Goal: Task Accomplishment & Management: Use online tool/utility

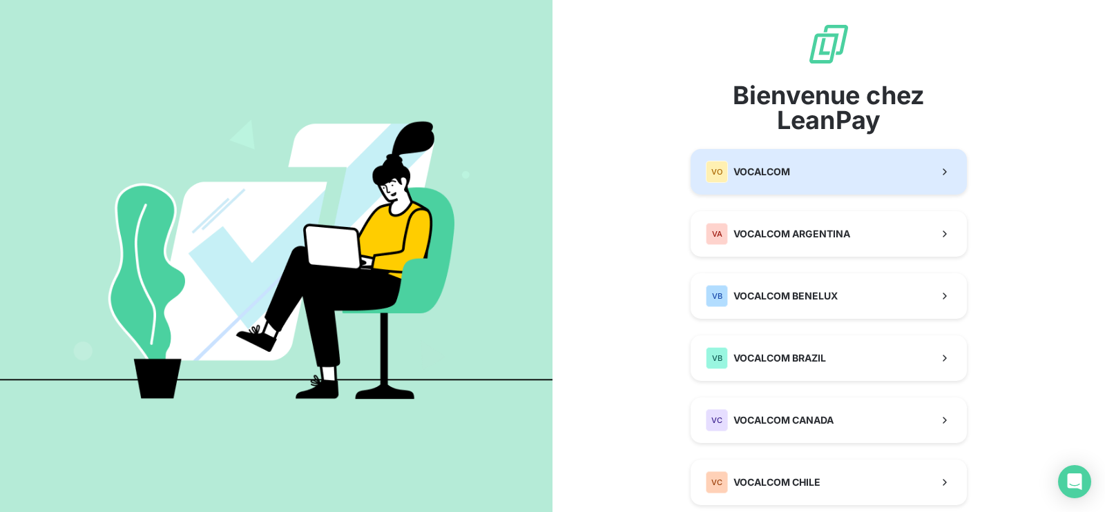
click at [769, 167] on span "VOCALCOM" at bounding box center [761, 172] width 57 height 14
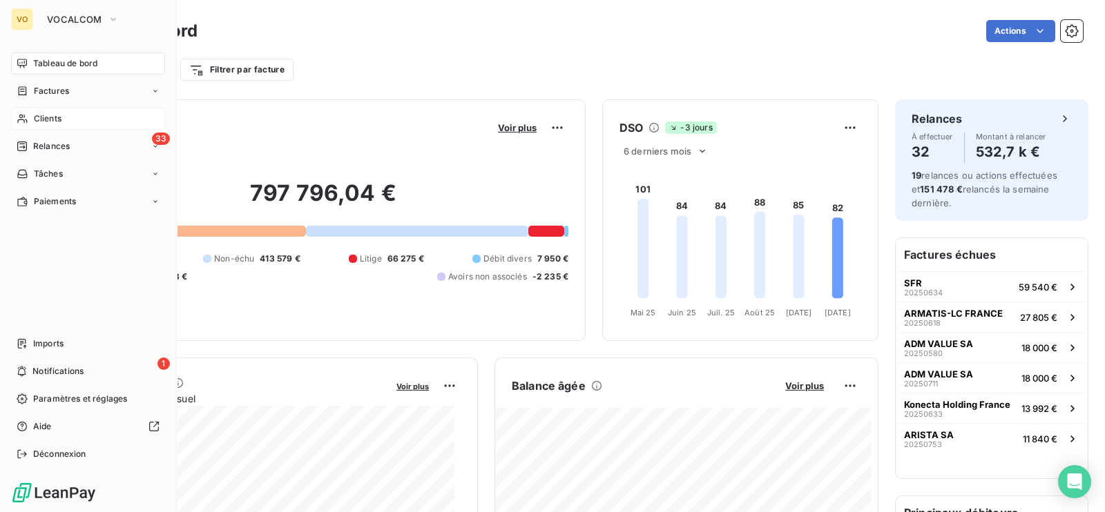
click at [35, 116] on span "Clients" at bounding box center [48, 119] width 28 height 12
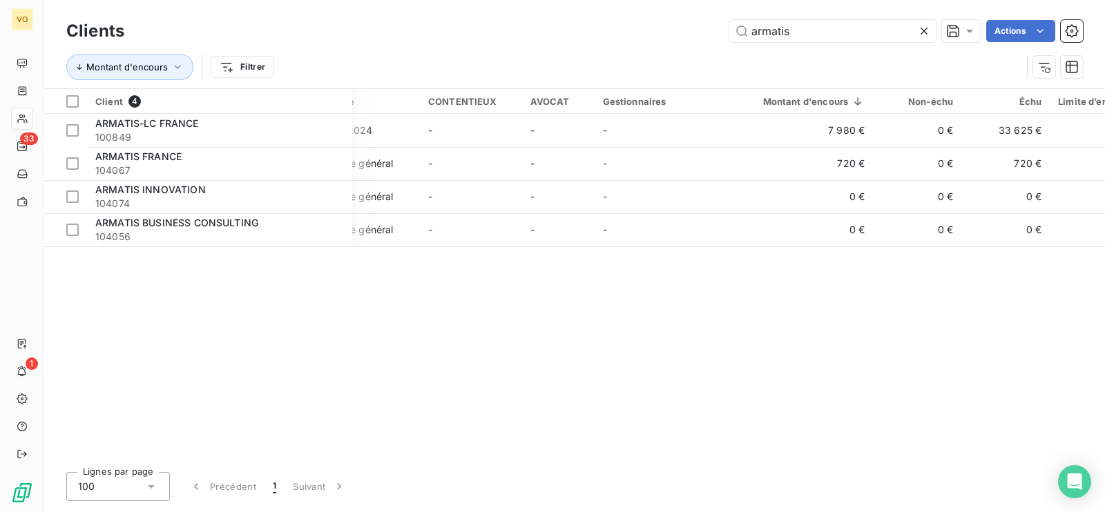
scroll to position [0, 86]
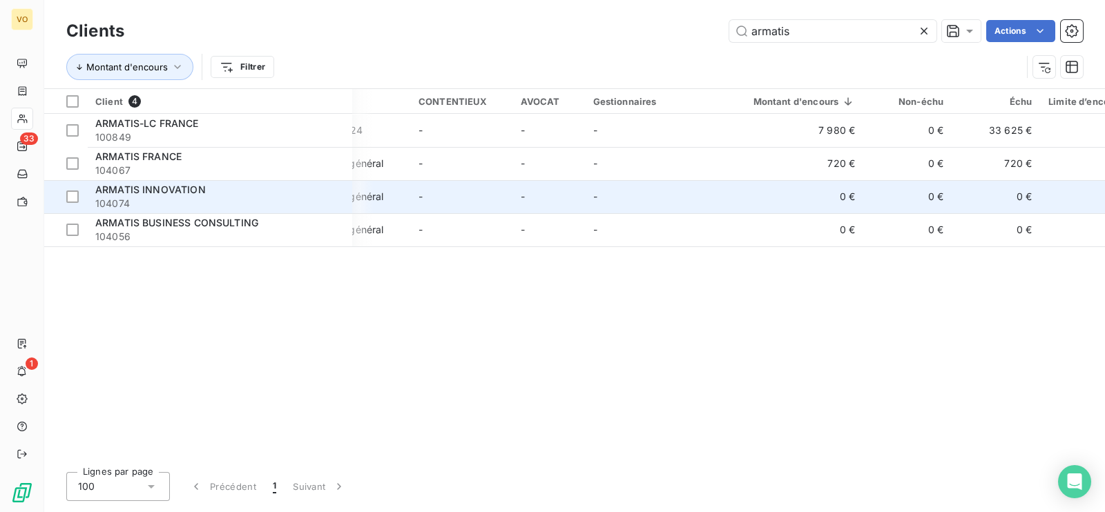
type input "armatis"
click at [182, 195] on span "ARMATIS INNOVATION" at bounding box center [150, 190] width 110 height 12
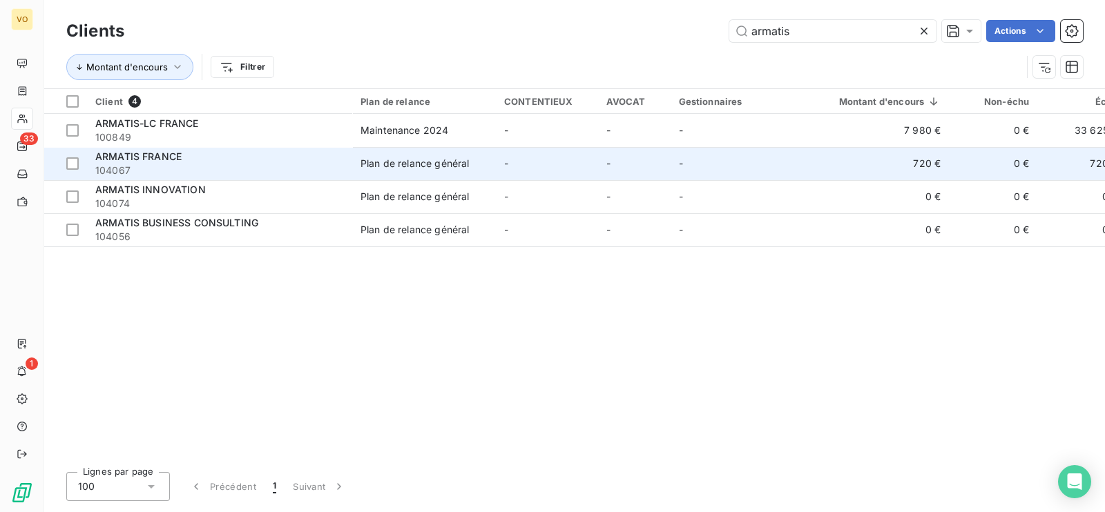
click at [124, 162] on span "ARMATIS FRANCE" at bounding box center [138, 157] width 86 height 12
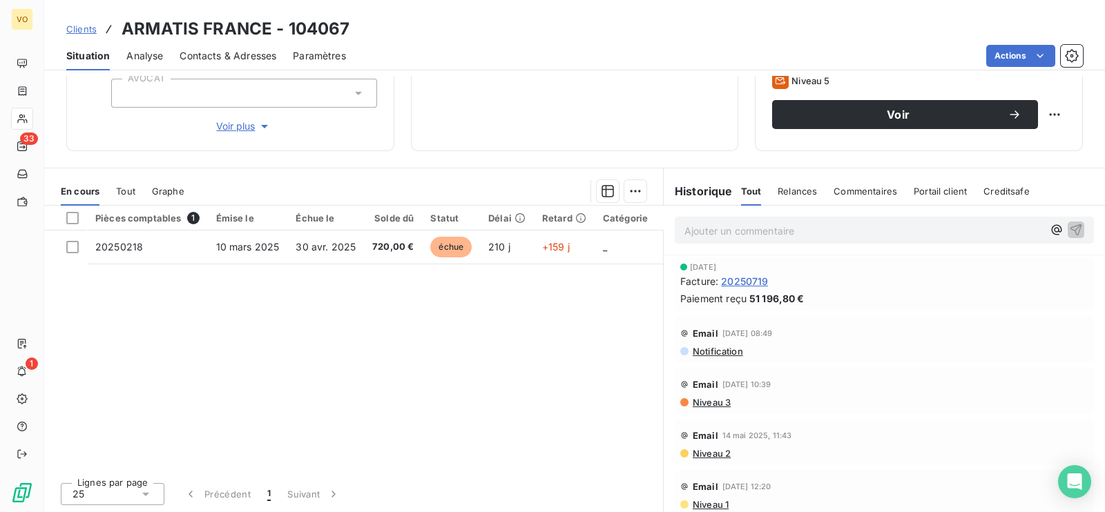
scroll to position [128, 0]
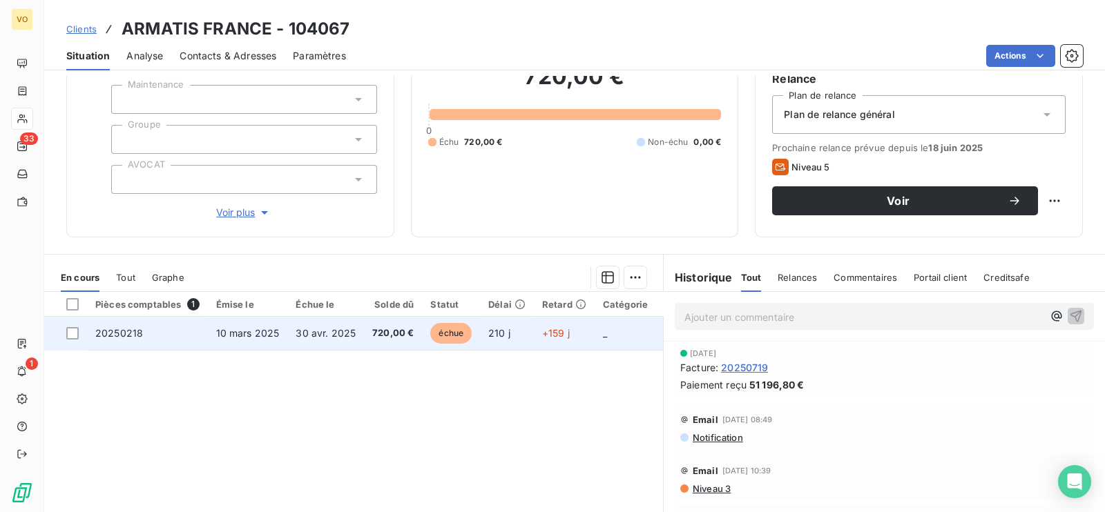
click at [263, 329] on span "10 mars 2025" at bounding box center [248, 333] width 64 height 12
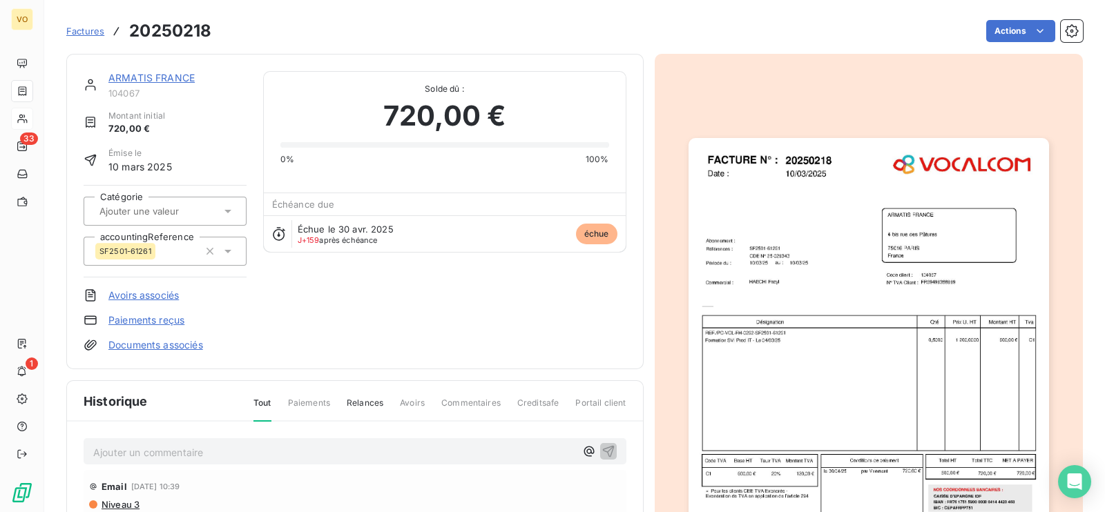
click at [787, 364] on img "button" at bounding box center [868, 371] width 360 height 466
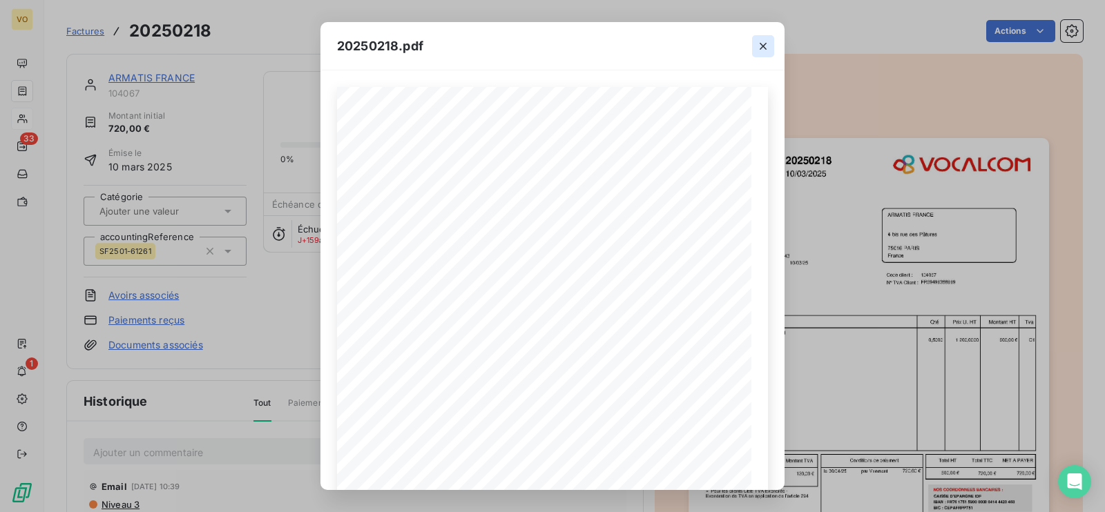
click at [767, 39] on icon "button" at bounding box center [763, 46] width 14 height 14
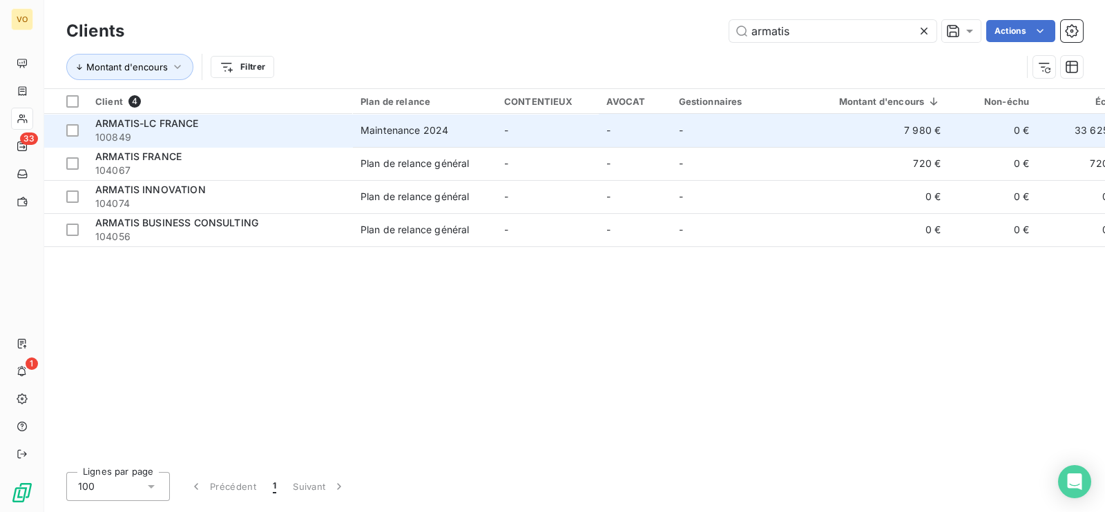
click at [174, 126] on span "ARMATIS-LC FRANCE" at bounding box center [147, 123] width 104 height 12
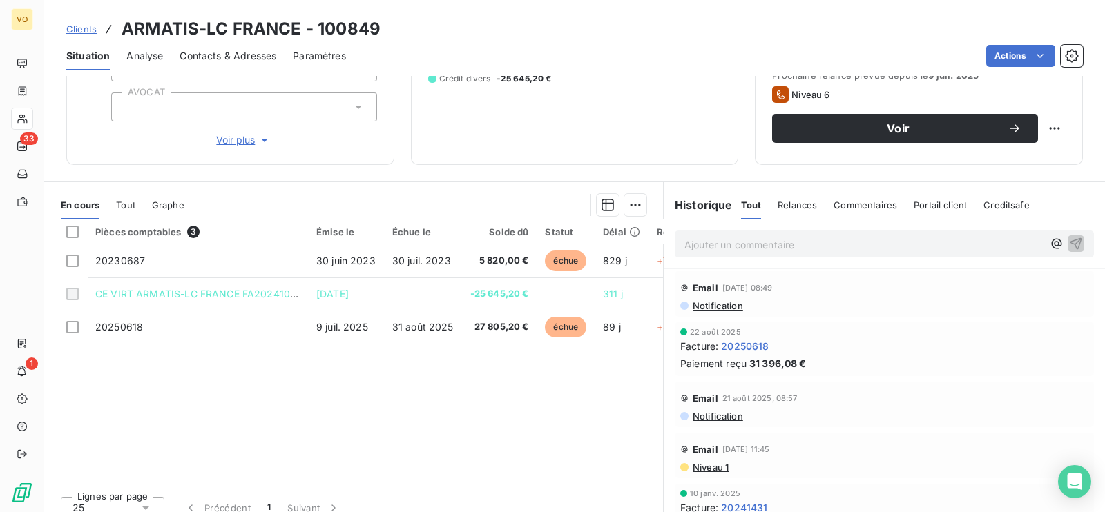
scroll to position [214, 0]
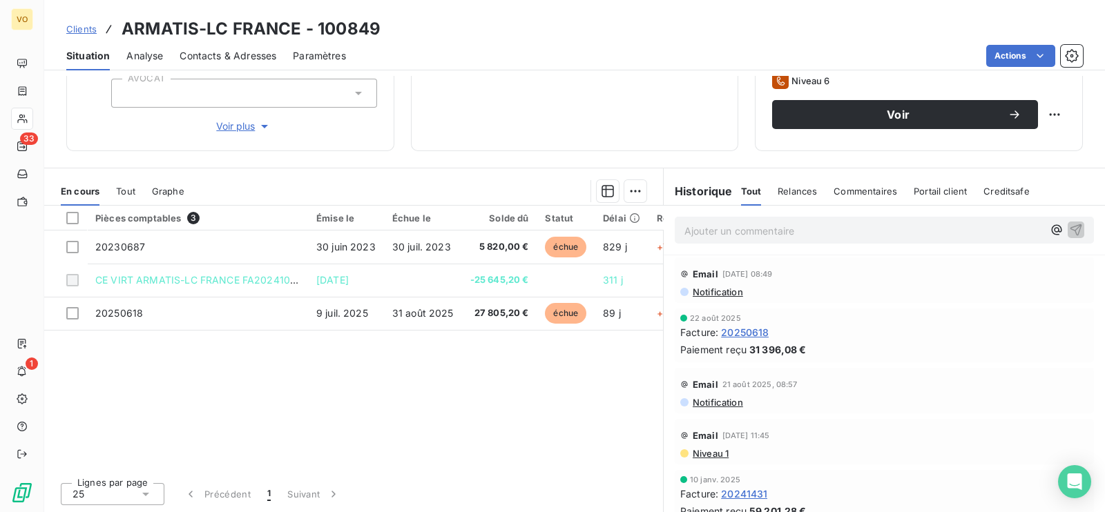
click at [750, 329] on span "20250618" at bounding box center [745, 332] width 48 height 14
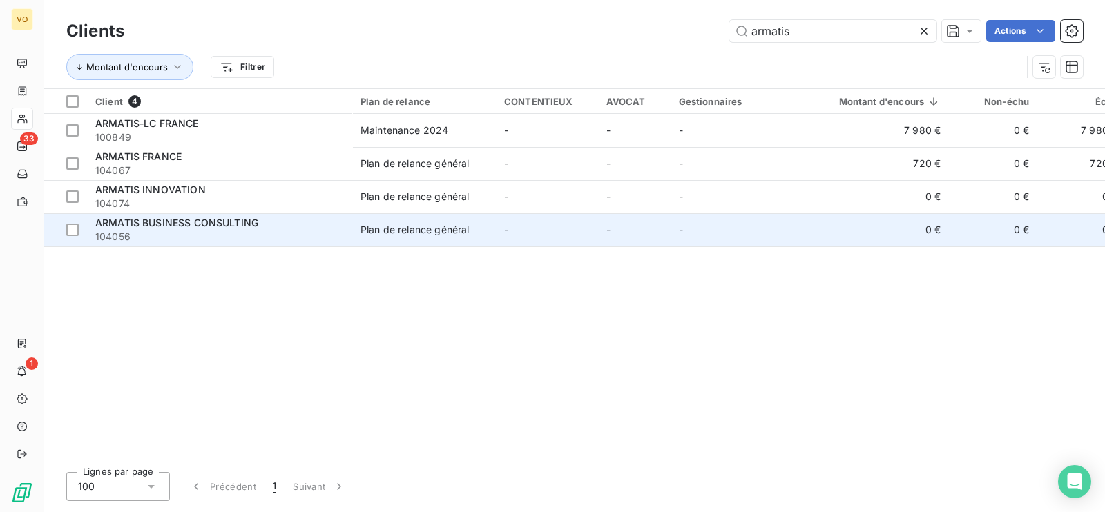
click at [206, 235] on span "104056" at bounding box center [219, 237] width 249 height 14
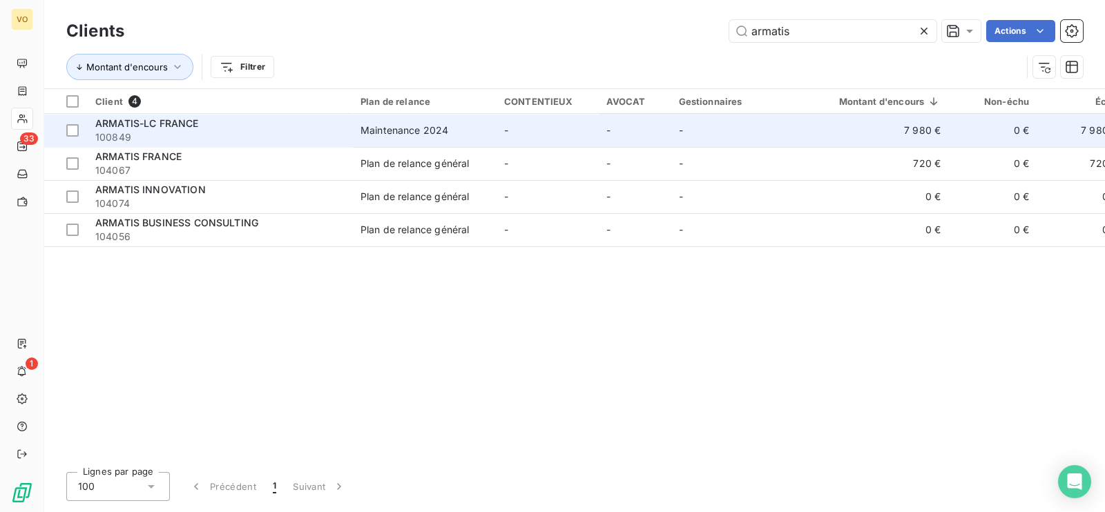
click at [151, 122] on span "ARMATIS-LC FRANCE" at bounding box center [147, 123] width 104 height 12
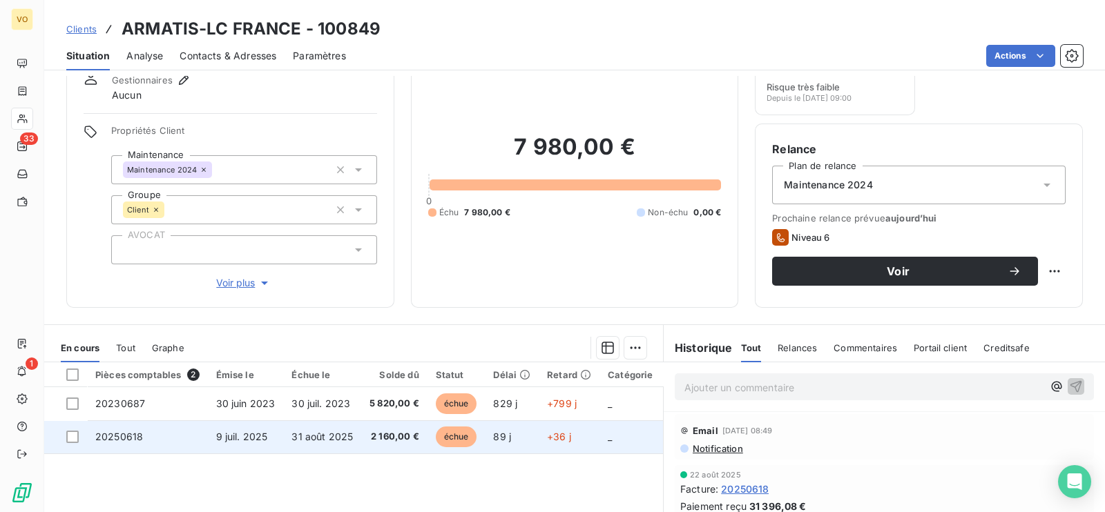
scroll to position [41, 0]
